Goal: Book appointment/travel/reservation

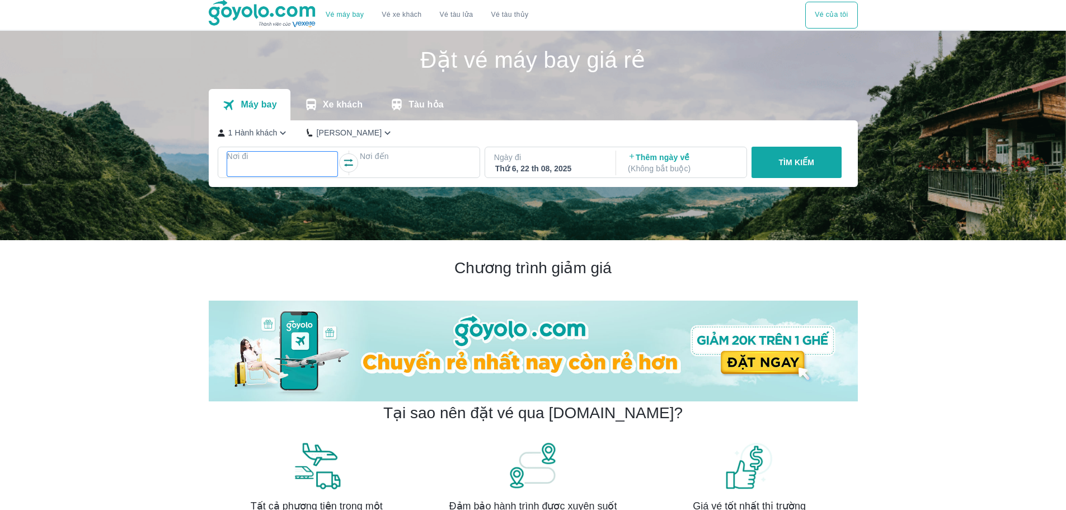
click at [302, 172] on div at bounding box center [282, 169] width 109 height 13
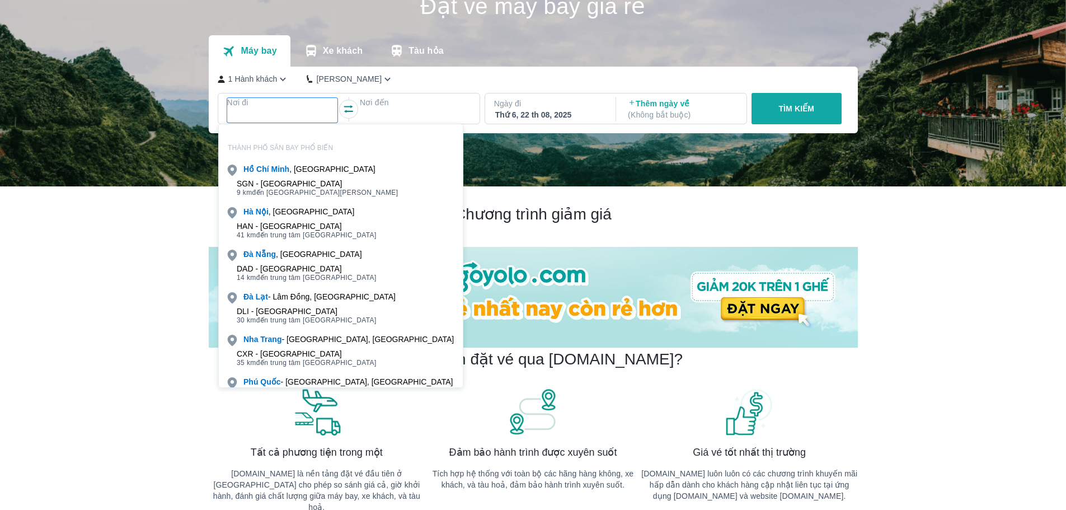
scroll to position [64, 0]
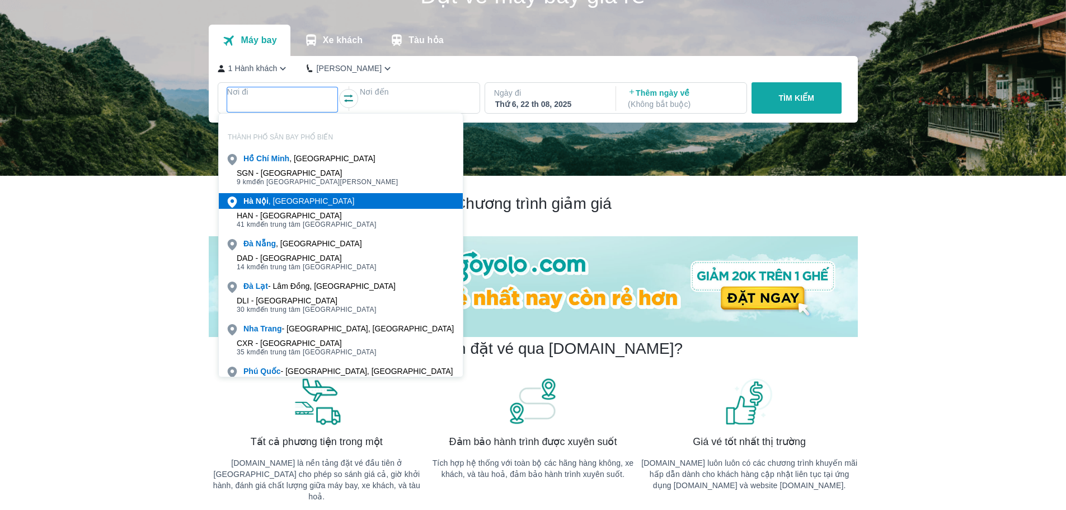
click at [280, 201] on div "[GEOGRAPHIC_DATA] , [GEOGRAPHIC_DATA]" at bounding box center [298, 200] width 111 height 11
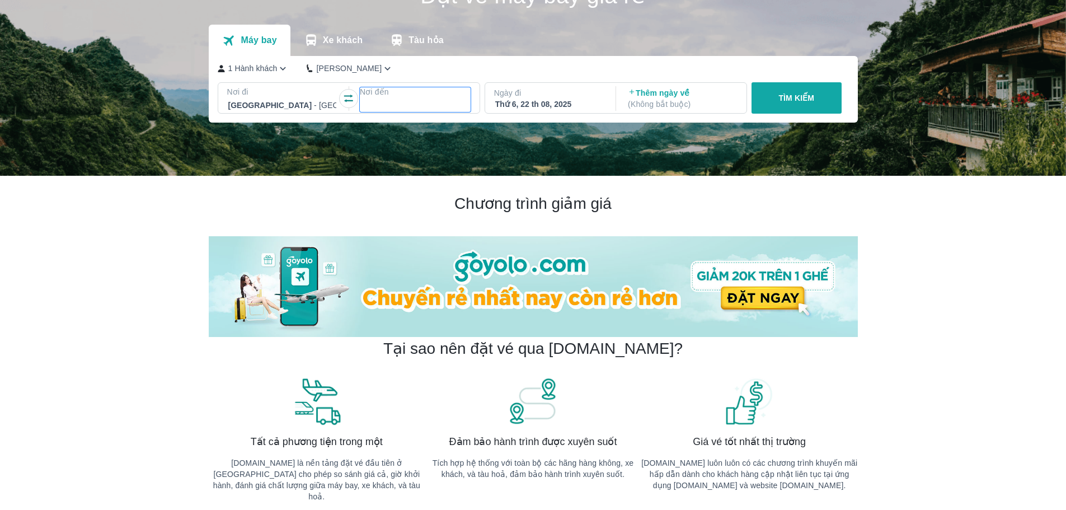
click at [379, 100] on div at bounding box center [415, 104] width 109 height 13
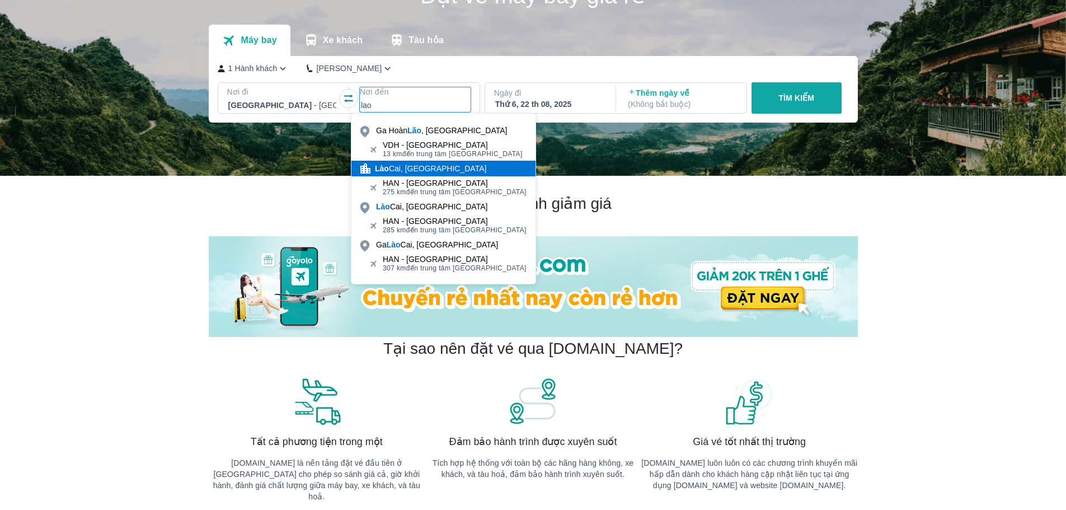
type input "lao"
click at [413, 170] on div "Lào Cai, [GEOGRAPHIC_DATA]" at bounding box center [430, 168] width 111 height 11
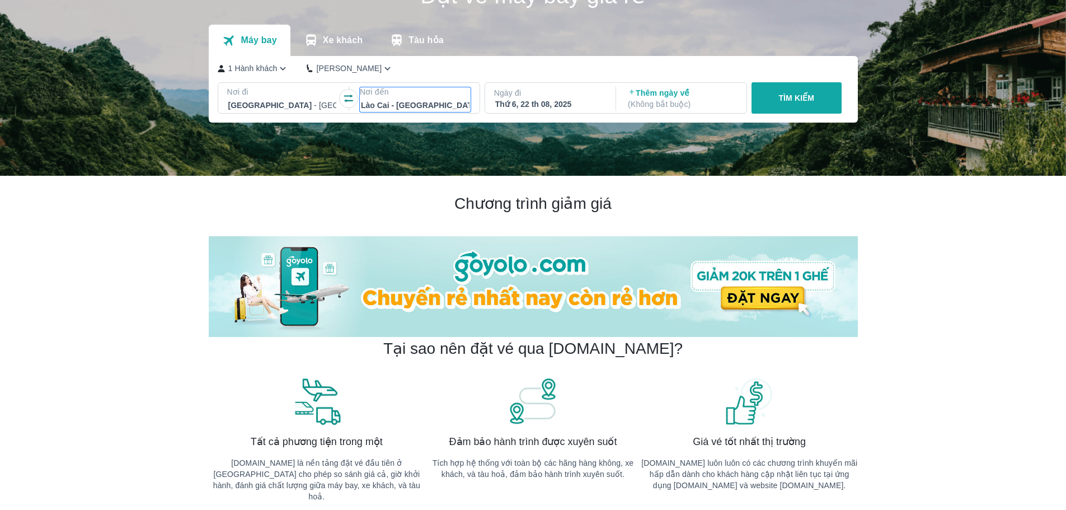
click at [437, 92] on p "Nơi đến" at bounding box center [415, 91] width 111 height 11
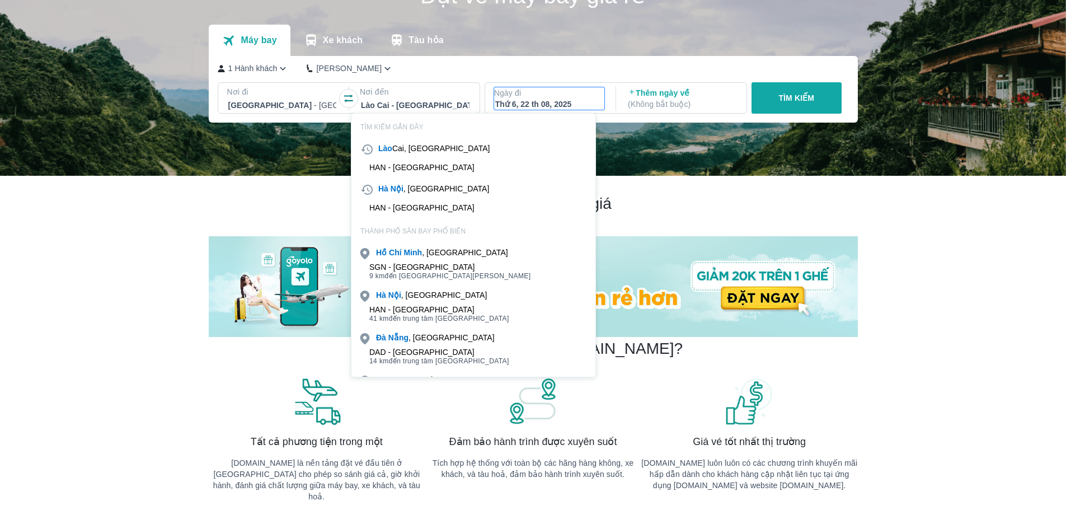
click at [564, 106] on div "Thứ 6, 22 th 08, 2025" at bounding box center [549, 103] width 109 height 11
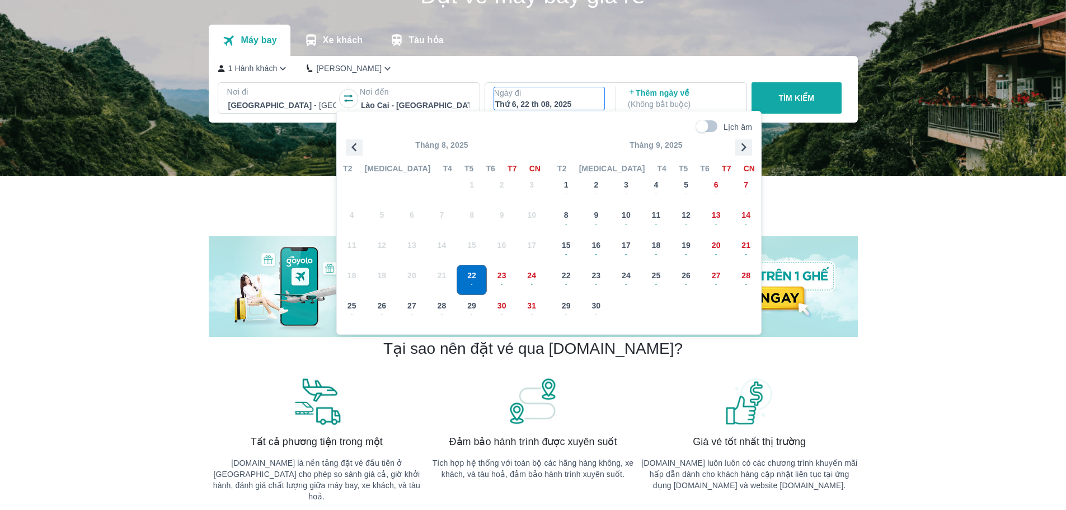
click at [741, 150] on icon "button" at bounding box center [743, 147] width 17 height 17
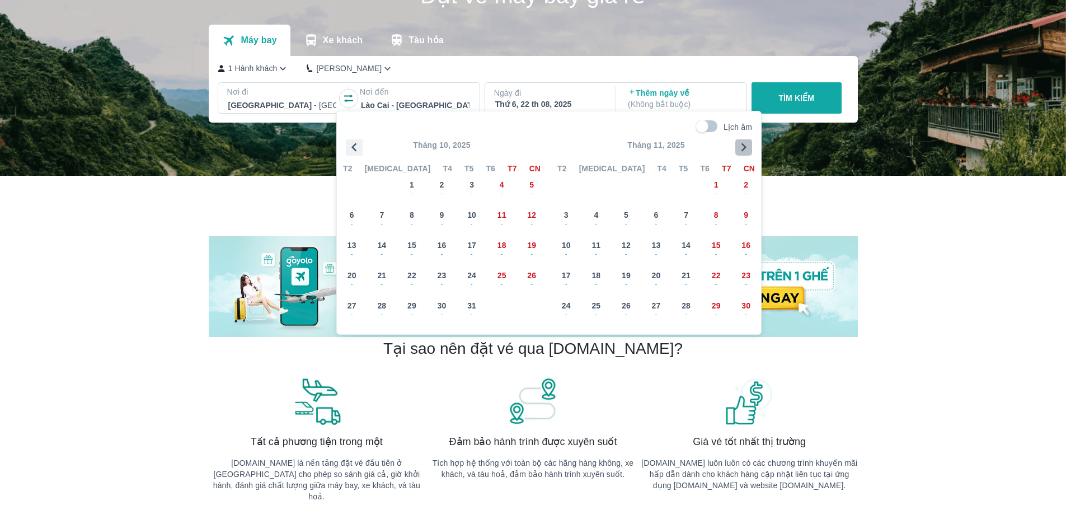
click at [744, 147] on icon "button" at bounding box center [743, 147] width 17 height 17
click at [380, 272] on span "18" at bounding box center [381, 275] width 9 height 11
